Goal: Task Accomplishment & Management: Manage account settings

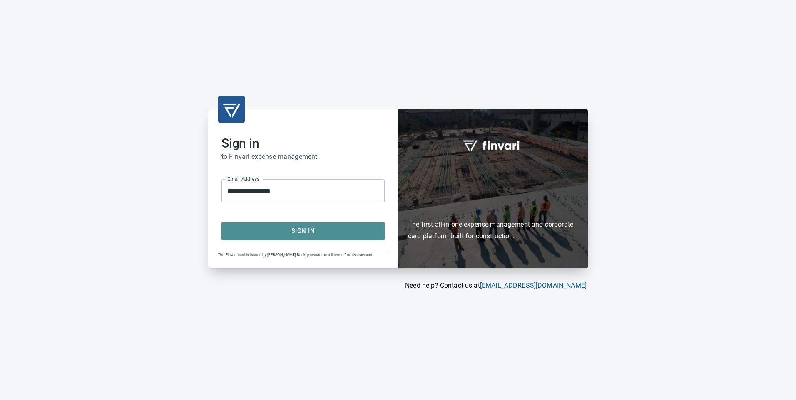
click at [320, 232] on span "Sign In" at bounding box center [302, 231] width 145 height 11
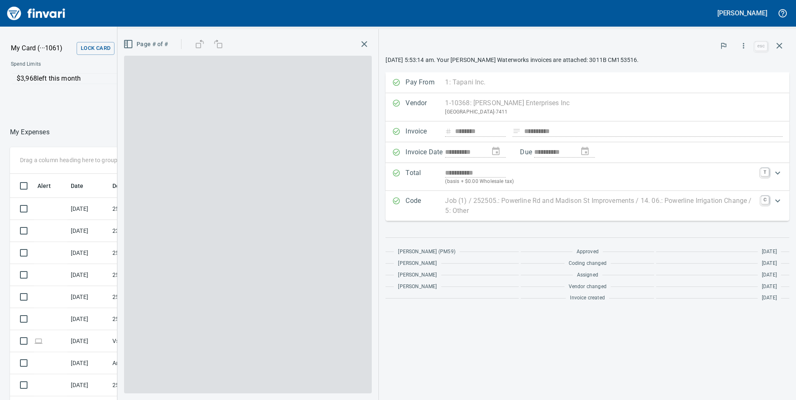
scroll to position [302, 549]
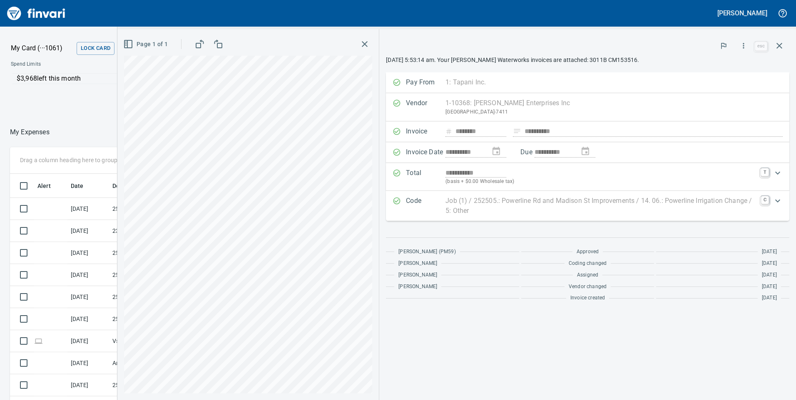
click at [366, 44] on icon "button" at bounding box center [364, 44] width 10 height 10
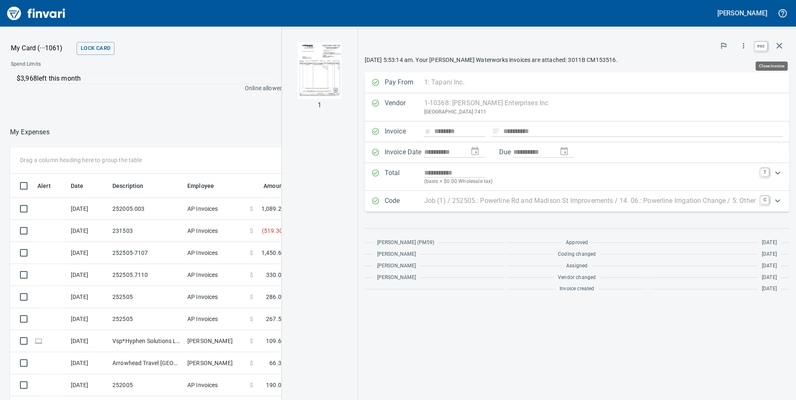
click at [777, 45] on icon "button" at bounding box center [779, 46] width 10 height 10
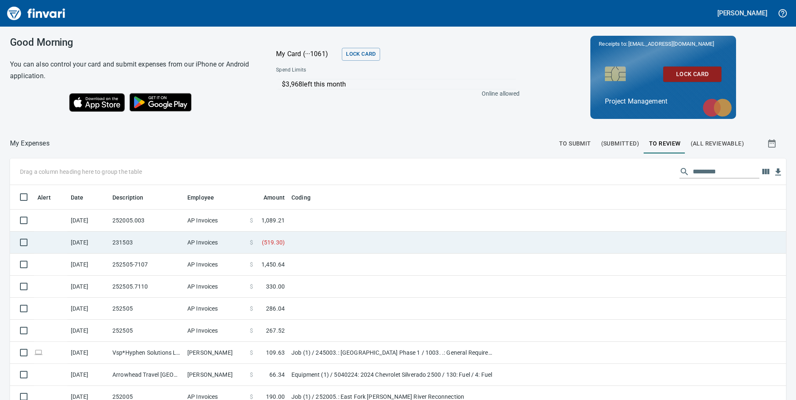
click at [274, 241] on span "( 519.30 )" at bounding box center [273, 242] width 23 height 8
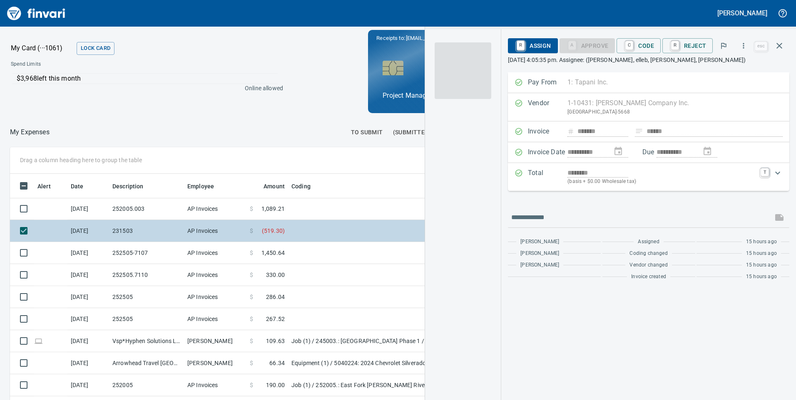
scroll to position [302, 549]
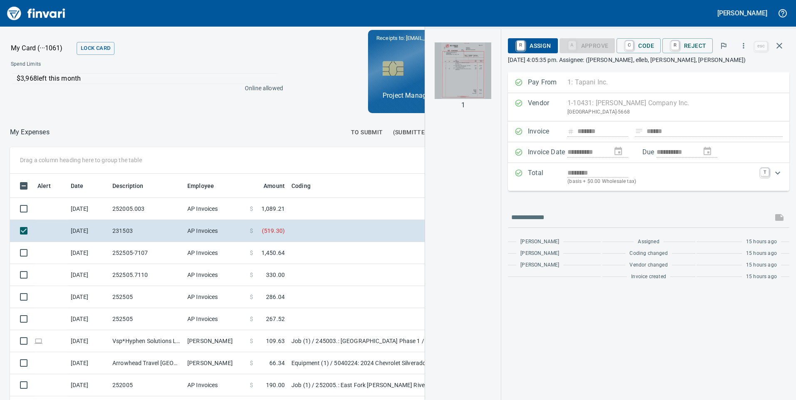
click at [462, 71] on img "button" at bounding box center [462, 70] width 57 height 57
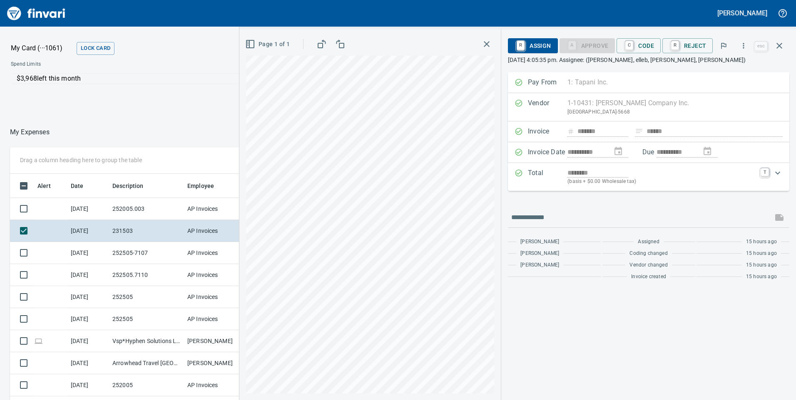
click at [487, 45] on icon "button" at bounding box center [486, 44] width 6 height 6
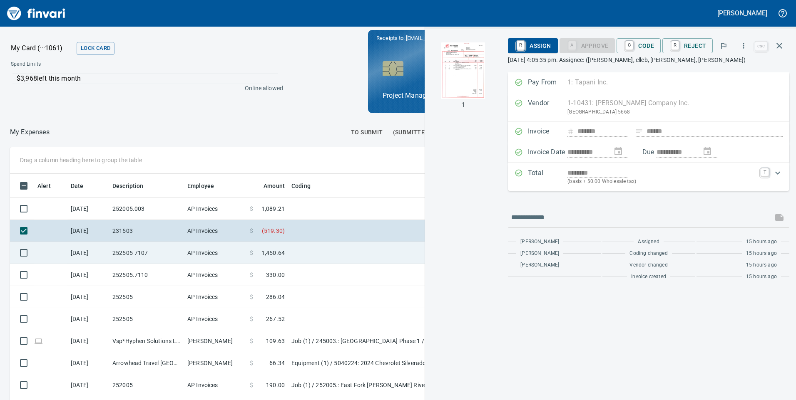
click at [273, 251] on span "1,450.64" at bounding box center [272, 253] width 23 height 8
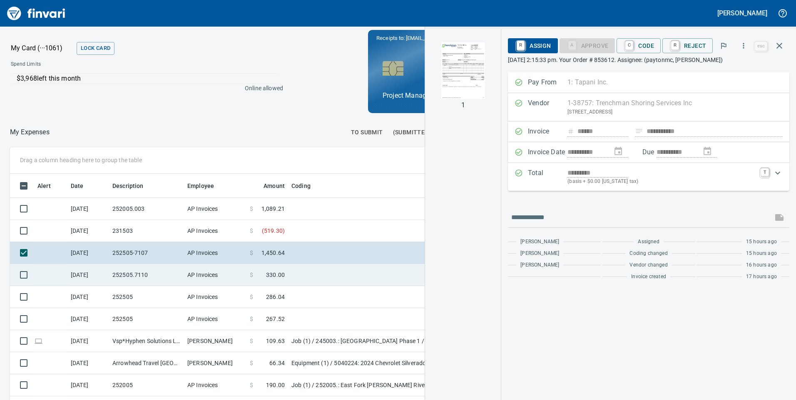
click at [275, 275] on span "330.00" at bounding box center [275, 275] width 19 height 8
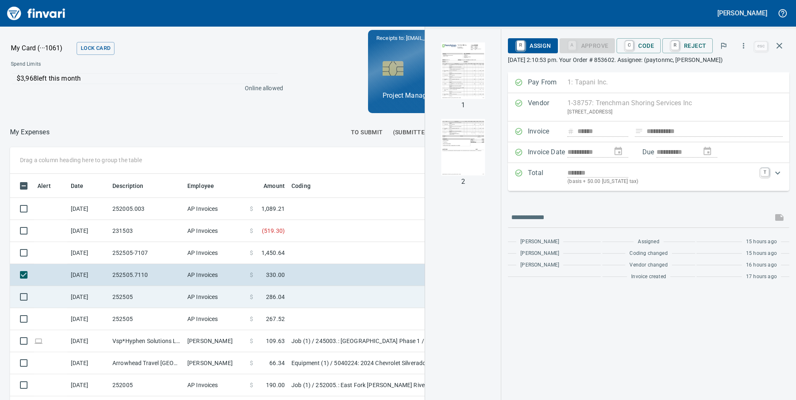
click at [276, 290] on td "$ 286.04" at bounding box center [267, 297] width 42 height 22
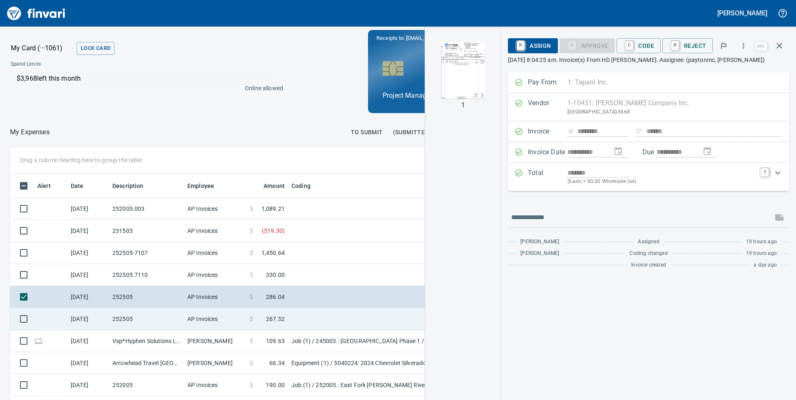
click at [276, 317] on span "267.52" at bounding box center [275, 319] width 19 height 8
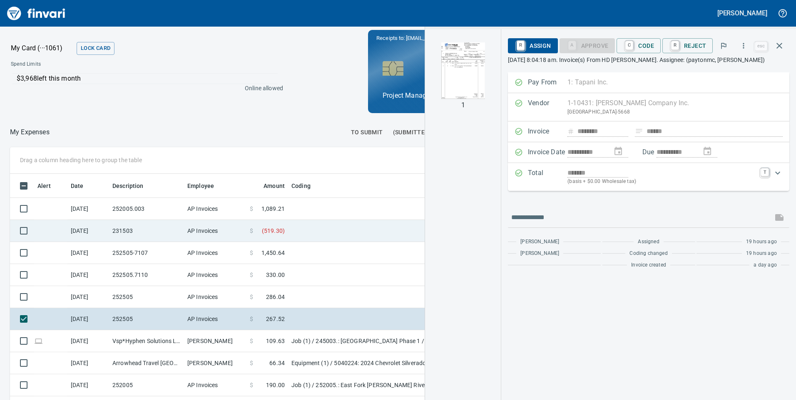
click at [278, 297] on span "286.04" at bounding box center [275, 297] width 19 height 8
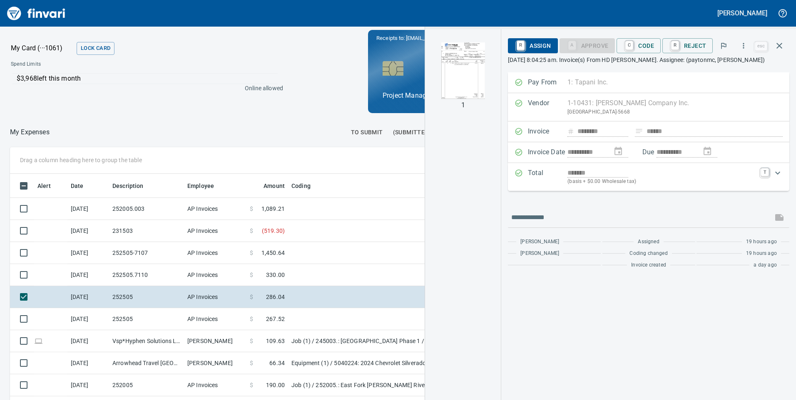
click at [471, 67] on img "button" at bounding box center [462, 70] width 57 height 57
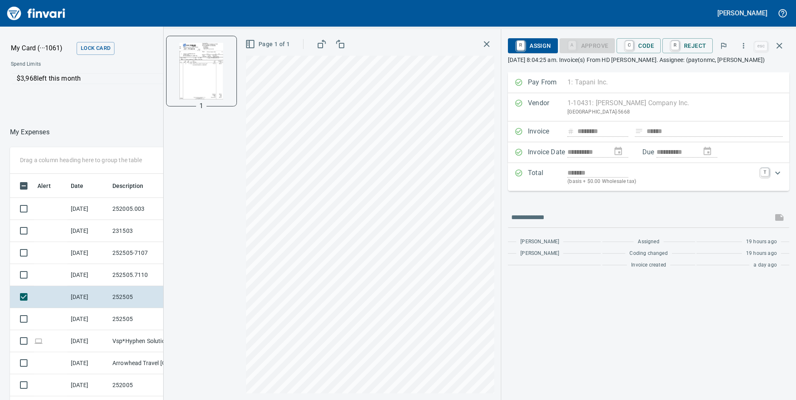
scroll to position [302, 549]
click at [487, 42] on icon "button" at bounding box center [486, 44] width 10 height 10
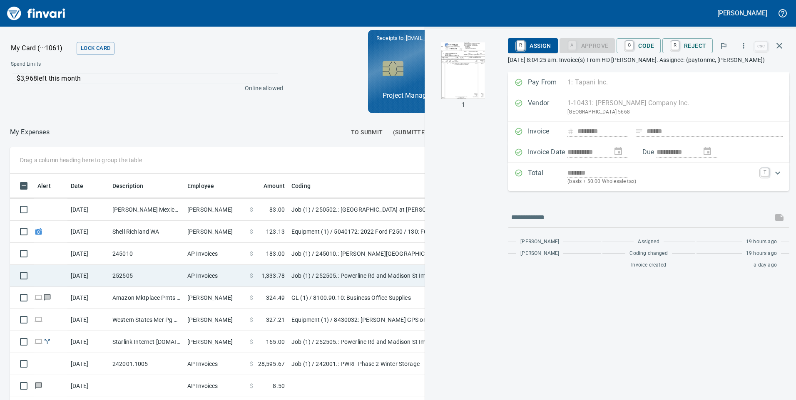
scroll to position [416, 0]
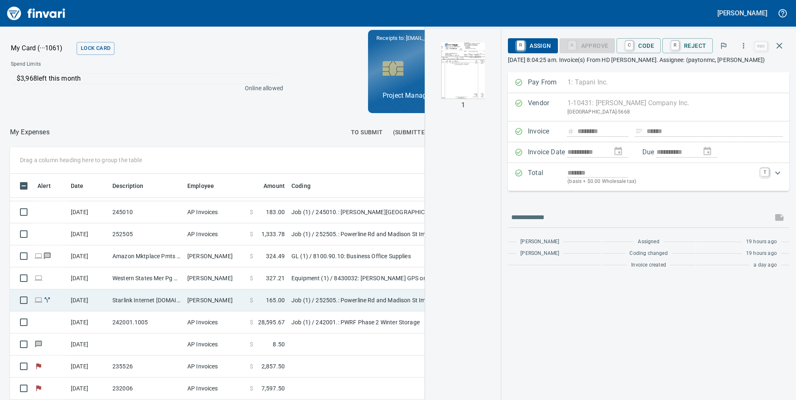
click at [278, 302] on span "165.00" at bounding box center [275, 300] width 19 height 8
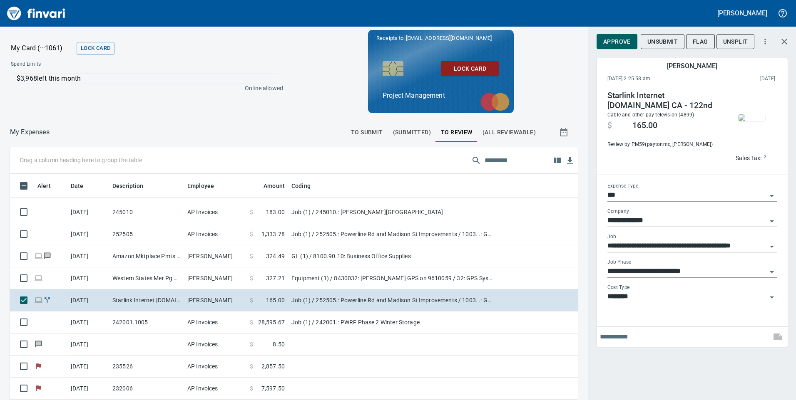
click at [753, 121] on img "button" at bounding box center [751, 117] width 27 height 7
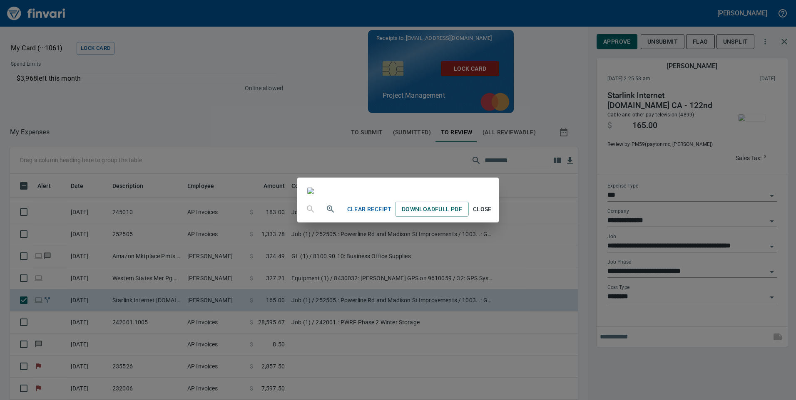
click at [492, 215] on span "Close" at bounding box center [482, 209] width 20 height 10
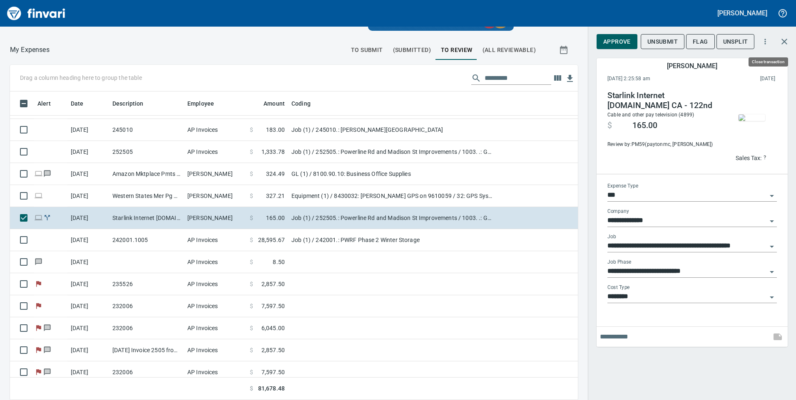
scroll to position [302, 549]
click at [786, 43] on icon "button" at bounding box center [784, 42] width 10 height 10
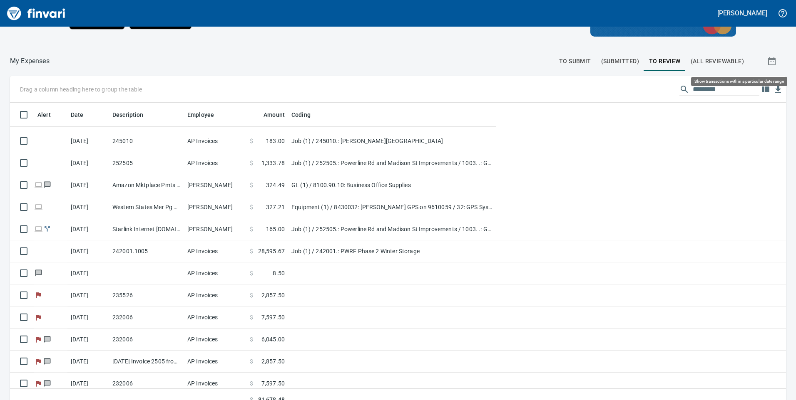
scroll to position [302, 757]
